Goal: Register for event/course

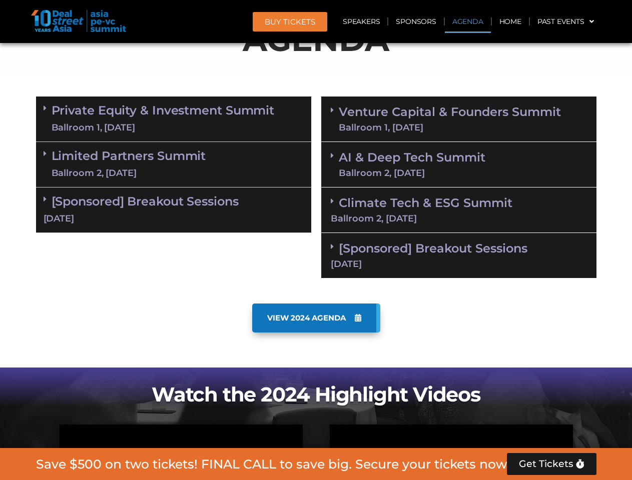
scroll to position [620, 0]
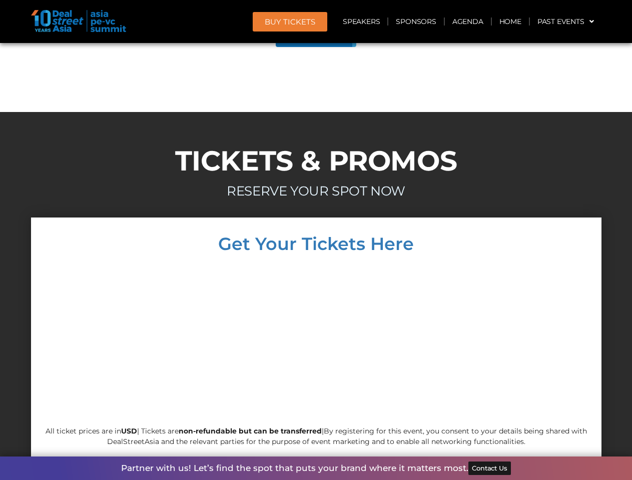
scroll to position [5670, 0]
